Goal: Browse casually

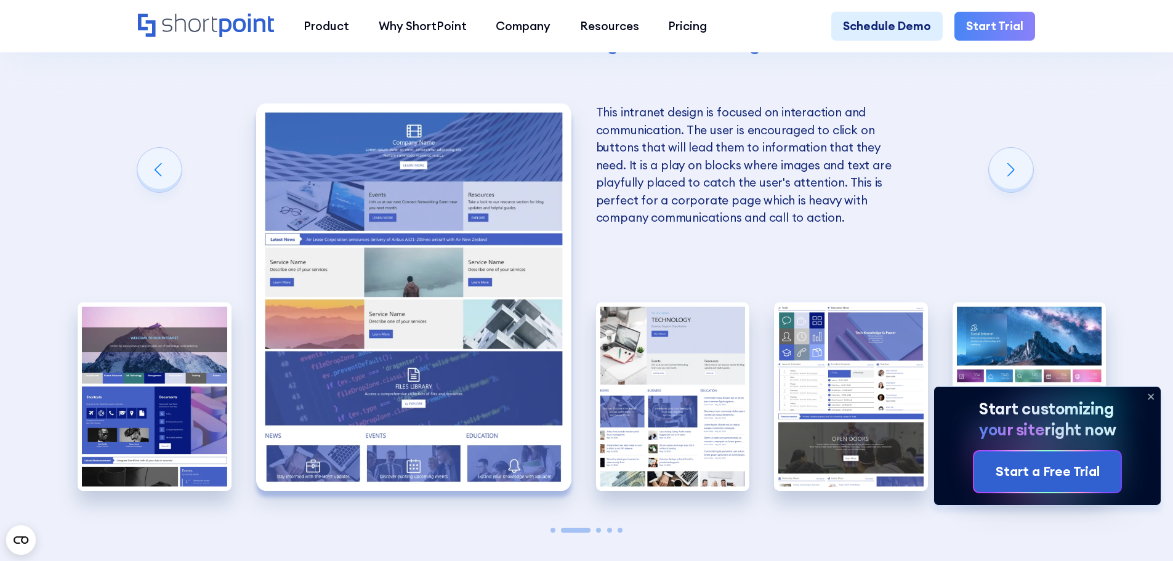
scroll to position [2895, 0]
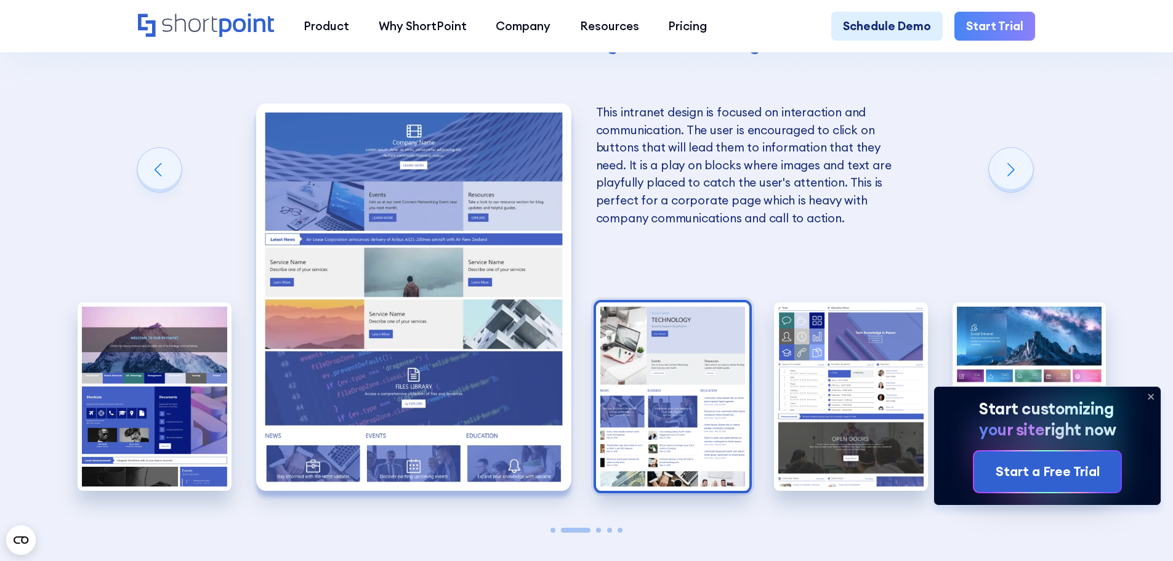
click at [632, 421] on img "3 / 5" at bounding box center [673, 396] width 154 height 189
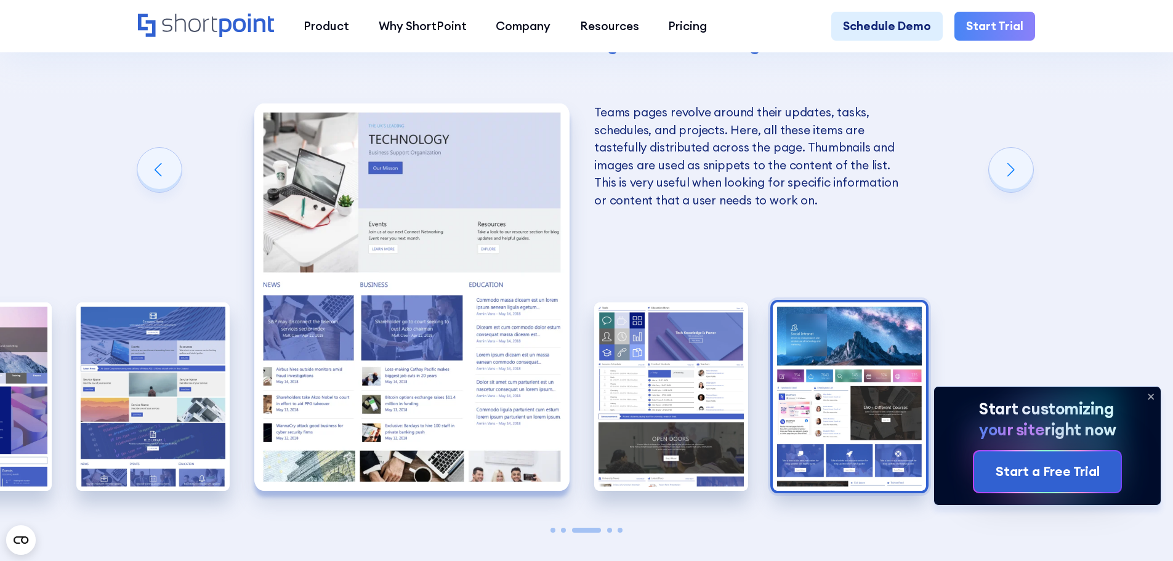
click at [841, 402] on img "5 / 5" at bounding box center [850, 396] width 154 height 189
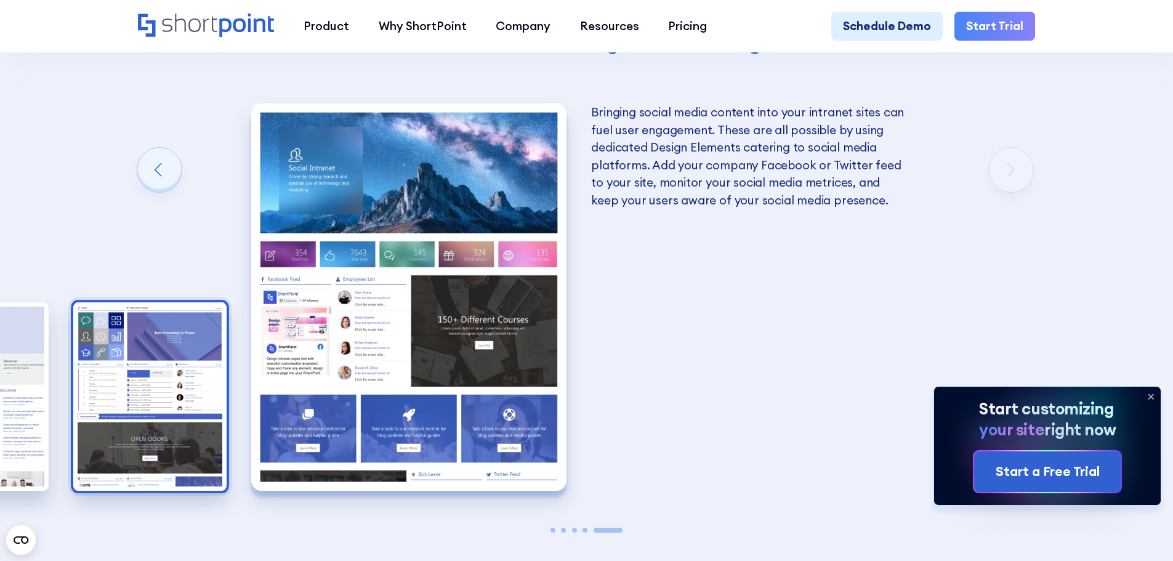
click at [107, 418] on img "4 / 5" at bounding box center [150, 396] width 154 height 189
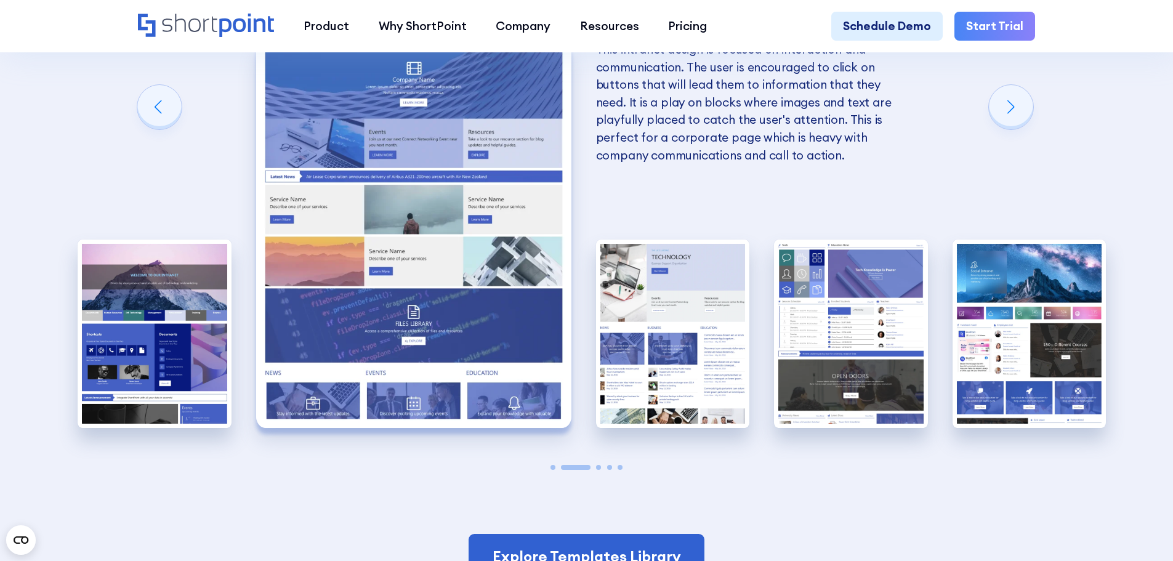
scroll to position [2956, 0]
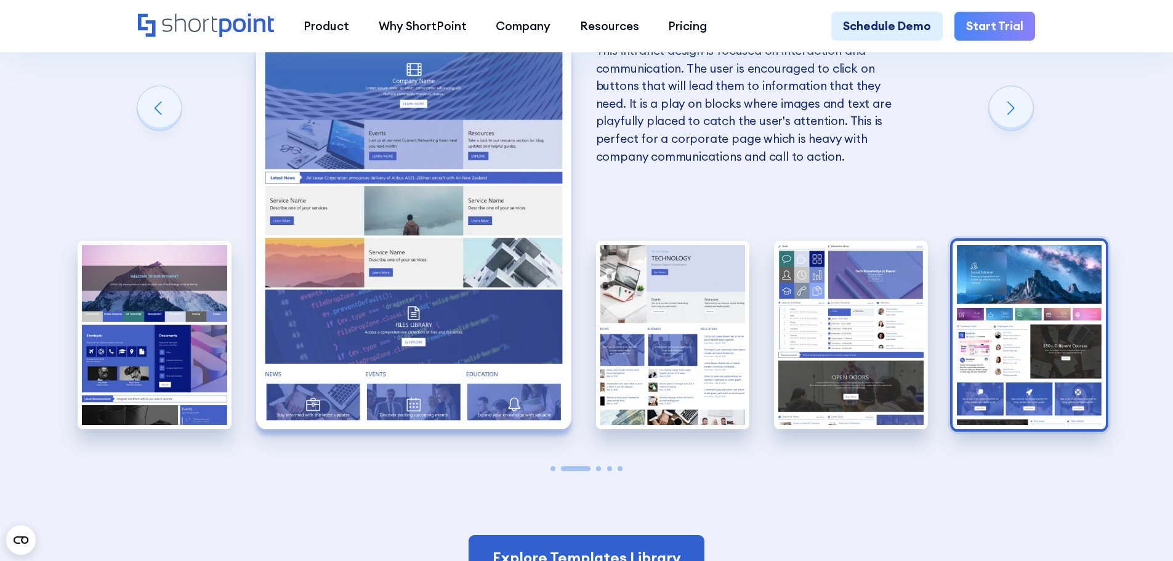
click at [1017, 305] on img "5 / 5" at bounding box center [1030, 335] width 154 height 189
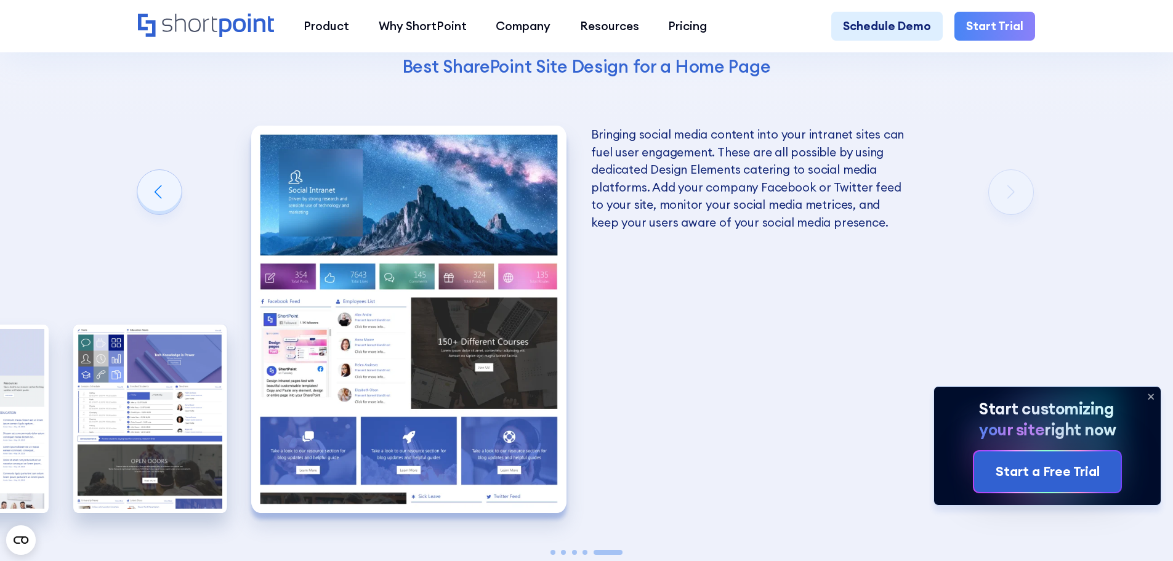
scroll to position [2895, 0]
